Goal: Task Accomplishment & Management: Manage account settings

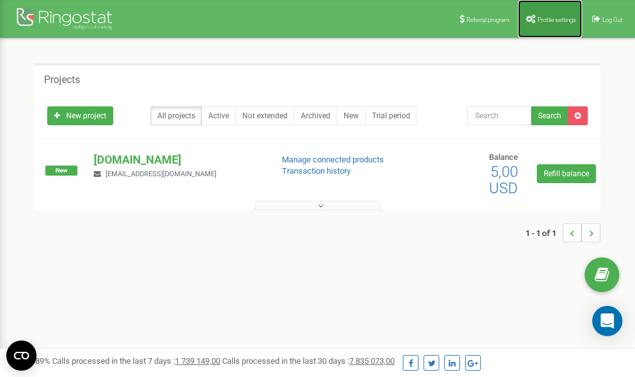
click at [544, 23] on link "Profile settings" at bounding box center [550, 19] width 64 height 38
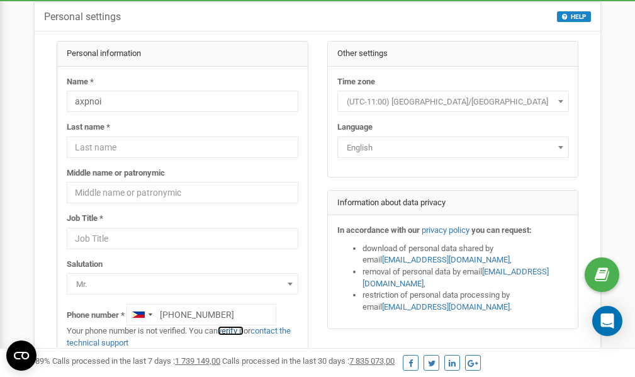
click at [238, 332] on link "verify it" at bounding box center [231, 330] width 26 height 9
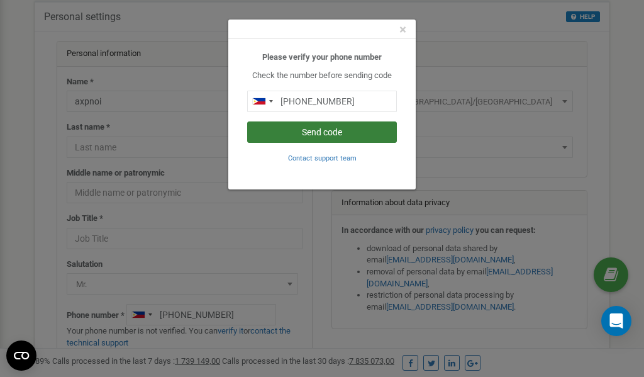
click at [318, 134] on button "Send code" at bounding box center [322, 131] width 150 height 21
